Goal: Check status: Check status

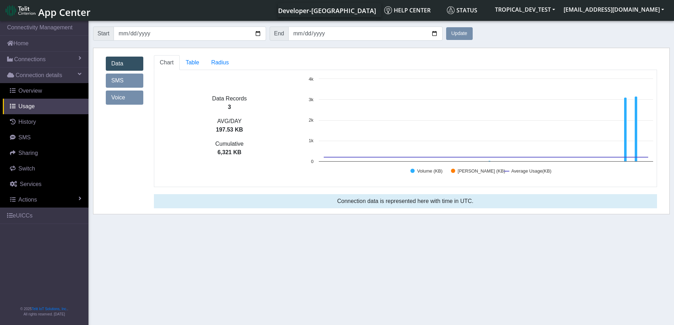
scroll to position [2, 0]
click at [122, 98] on link "Voice" at bounding box center [125, 98] width 38 height 14
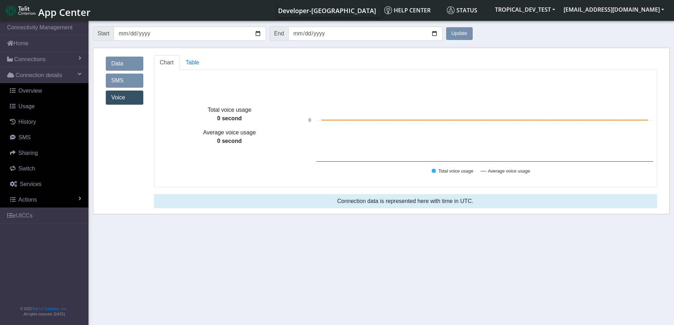
click at [122, 80] on link "SMS" at bounding box center [125, 81] width 38 height 14
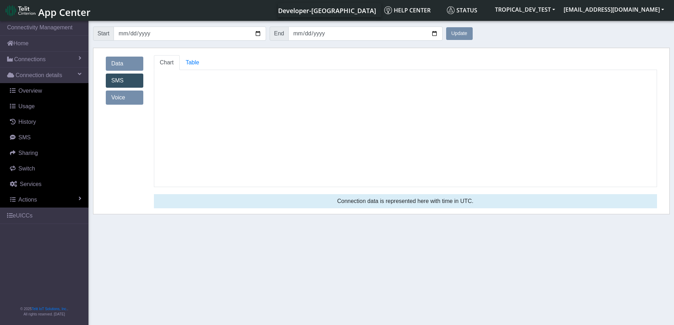
click at [123, 98] on link "Voice" at bounding box center [125, 98] width 38 height 14
